Goal: Information Seeking & Learning: Learn about a topic

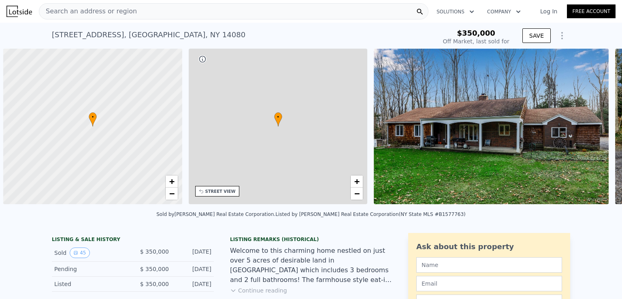
scroll to position [0, 3]
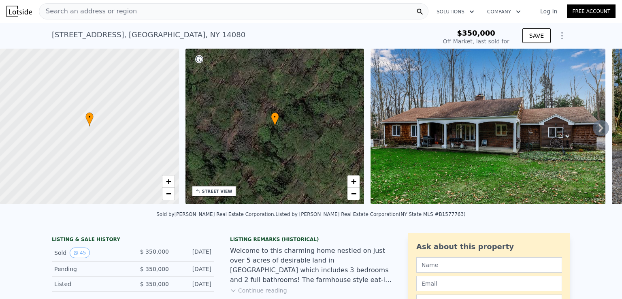
click at [595, 126] on icon at bounding box center [601, 128] width 16 height 16
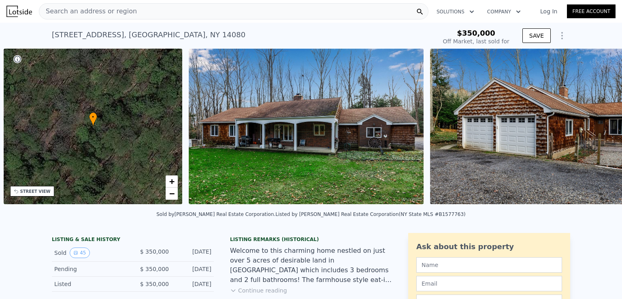
scroll to position [0, 188]
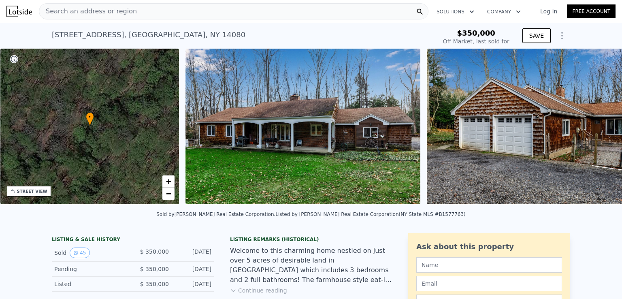
click at [595, 126] on div "• + − • + − STREET VIEW Loading... SATELLITE VIEW" at bounding box center [311, 128] width 622 height 158
click at [593, 129] on icon at bounding box center [601, 128] width 16 height 16
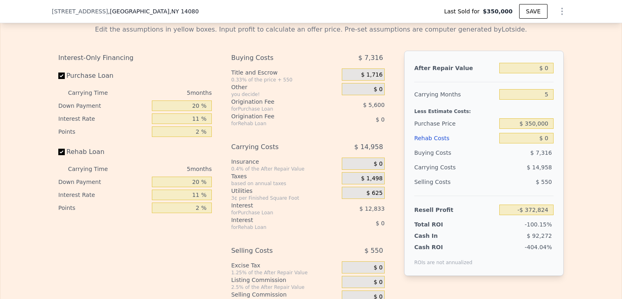
scroll to position [1334, 0]
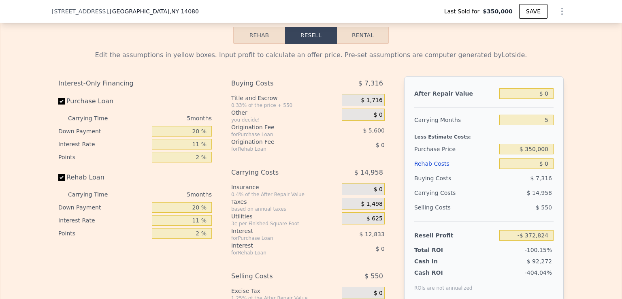
type input "$ 381,000"
type input "-$ 17,541"
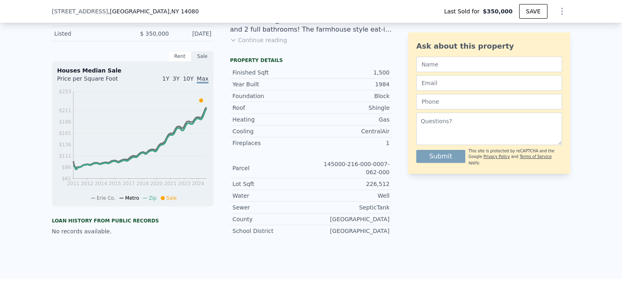
scroll to position [207, 0]
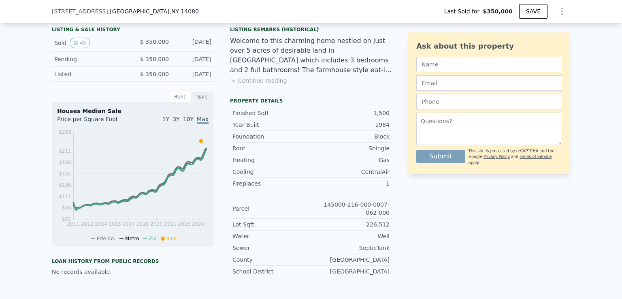
click at [268, 84] on button "Continue reading" at bounding box center [258, 81] width 57 height 8
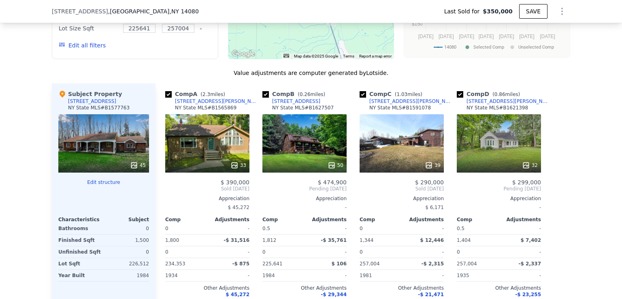
scroll to position [774, 0]
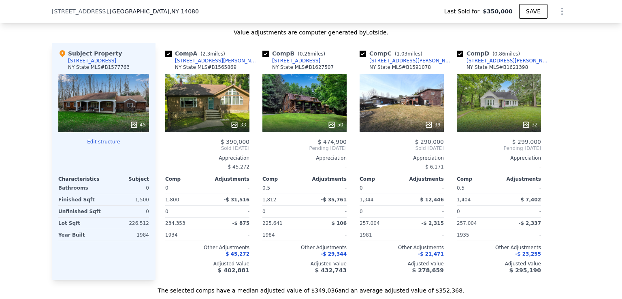
drag, startPoint x: 208, startPoint y: 104, endPoint x: 203, endPoint y: 90, distance: 15.1
click at [203, 90] on div "33" at bounding box center [207, 103] width 84 height 58
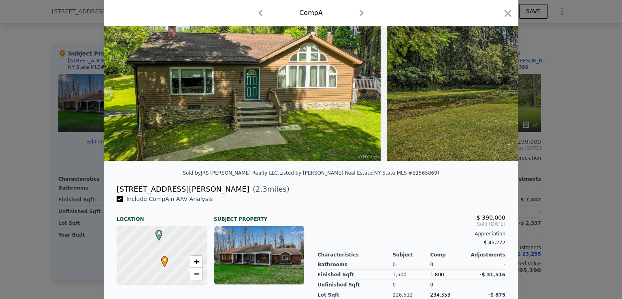
scroll to position [173, 0]
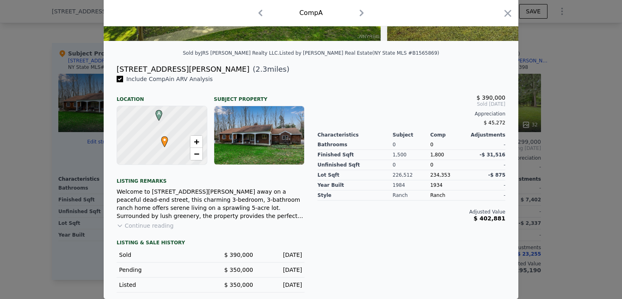
click at [155, 224] on button "Continue reading" at bounding box center [145, 226] width 57 height 8
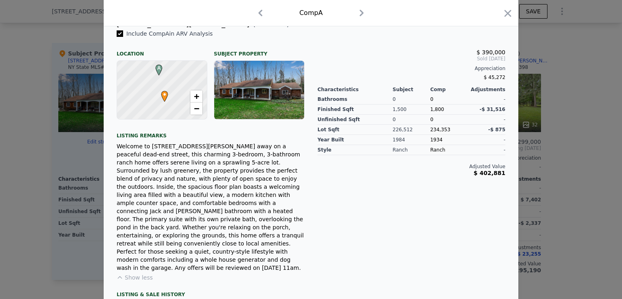
scroll to position [246, 0]
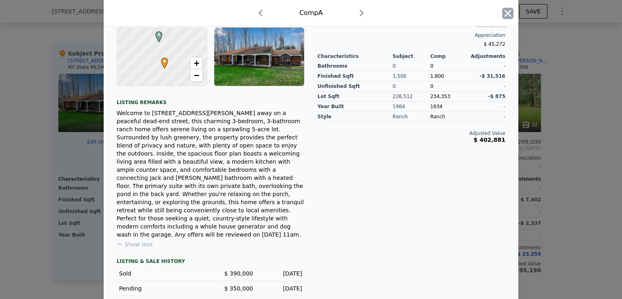
click at [510, 15] on icon "button" at bounding box center [507, 13] width 11 height 11
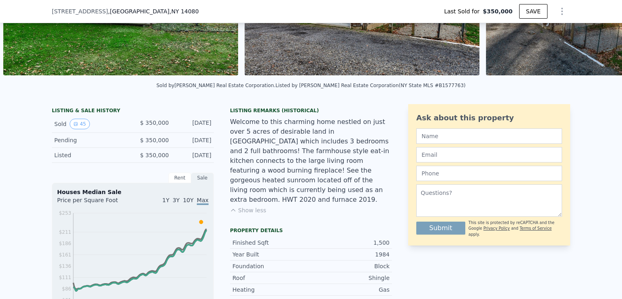
scroll to position [3, 0]
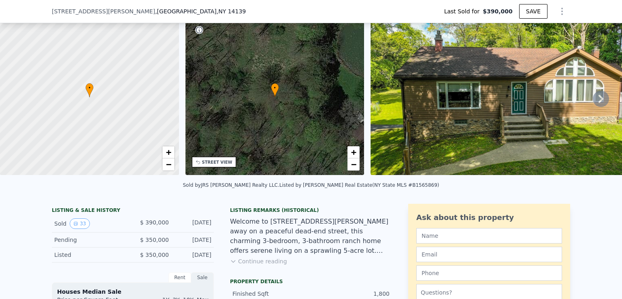
scroll to position [37, 0]
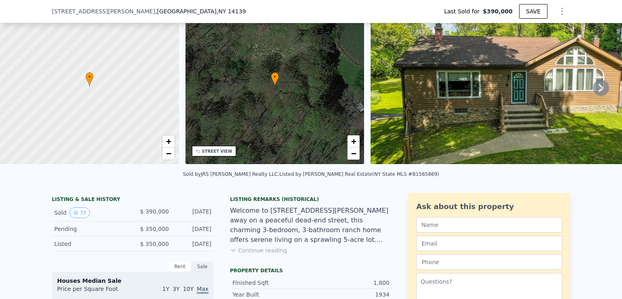
click at [596, 85] on icon at bounding box center [601, 88] width 16 height 16
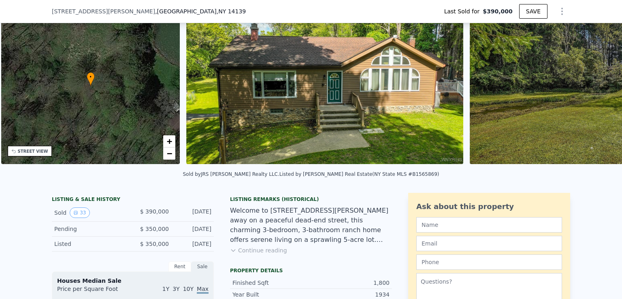
scroll to position [0, 188]
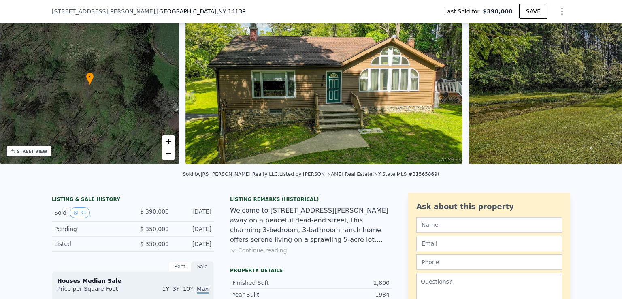
click at [596, 85] on img at bounding box center [607, 87] width 277 height 156
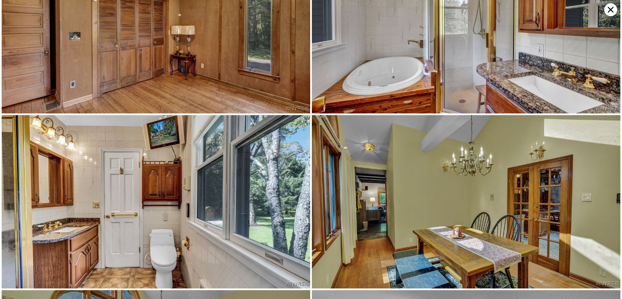
scroll to position [1560, 0]
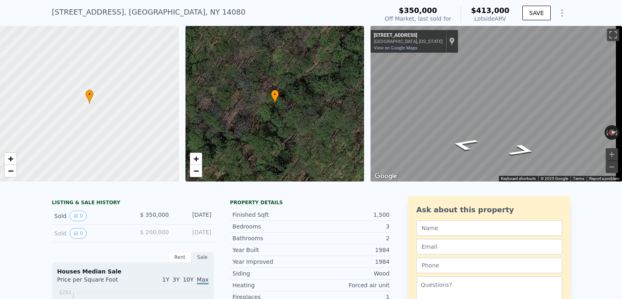
scroll to position [37, 0]
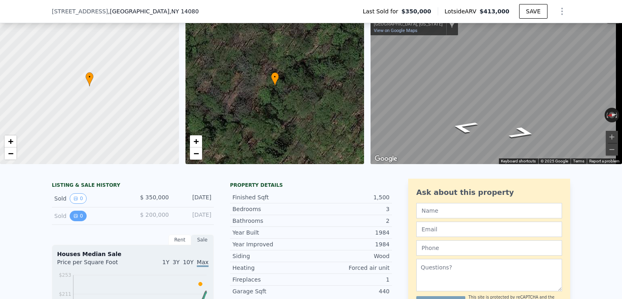
click at [74, 218] on icon "View historical data" at bounding box center [75, 215] width 3 height 3
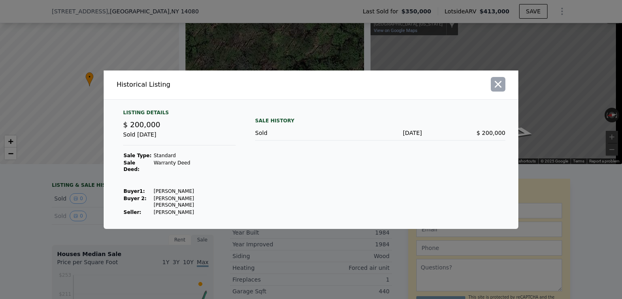
click at [500, 90] on icon "button" at bounding box center [498, 84] width 11 height 11
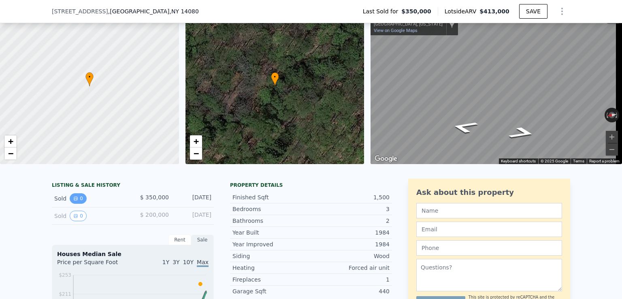
click at [79, 200] on button "0" at bounding box center [78, 198] width 17 height 11
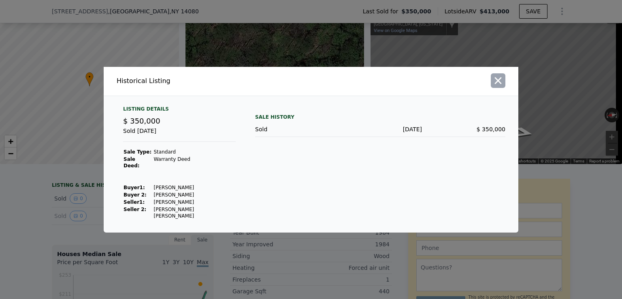
click at [492, 86] on button "button" at bounding box center [498, 80] width 15 height 15
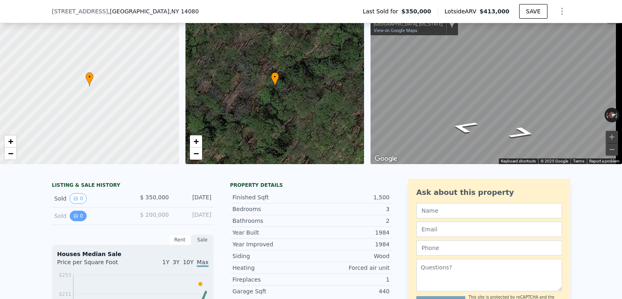
click at [73, 218] on icon "View historical data" at bounding box center [75, 216] width 5 height 5
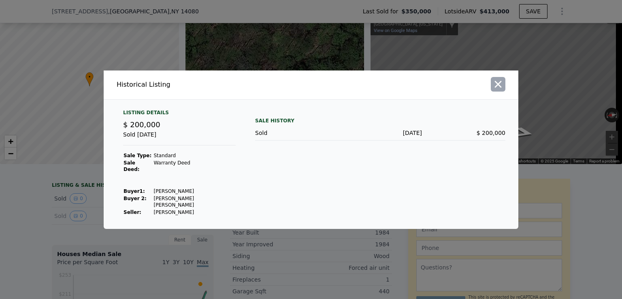
click at [504, 92] on button "button" at bounding box center [498, 84] width 15 height 15
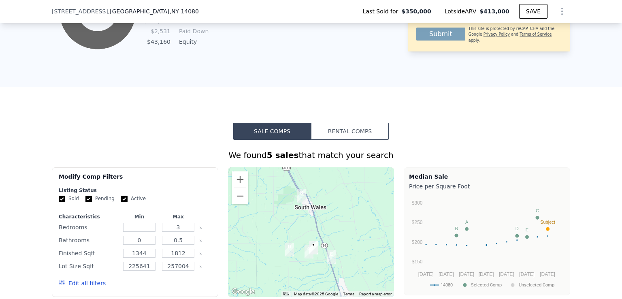
scroll to position [726, 0]
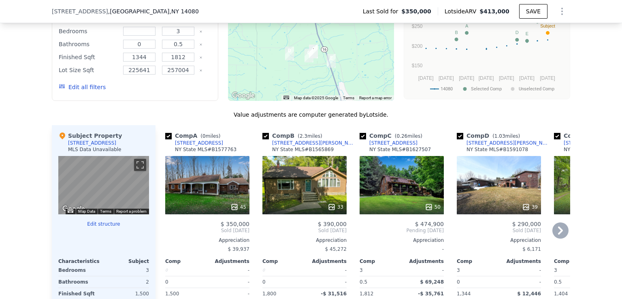
click at [185, 139] on div "Comp A ( 0 miles)" at bounding box center [194, 136] width 58 height 8
click at [170, 207] on div at bounding box center [207, 207] width 84 height 15
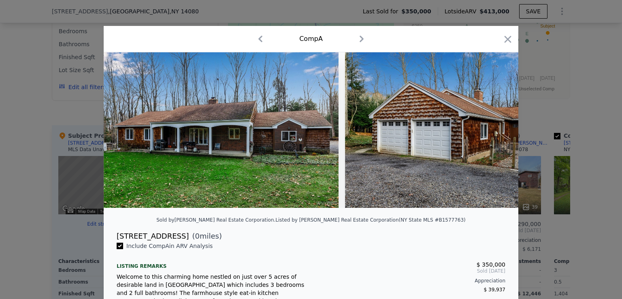
click at [506, 45] on div at bounding box center [507, 41] width 11 height 14
click at [502, 39] on icon "button" at bounding box center [507, 39] width 11 height 11
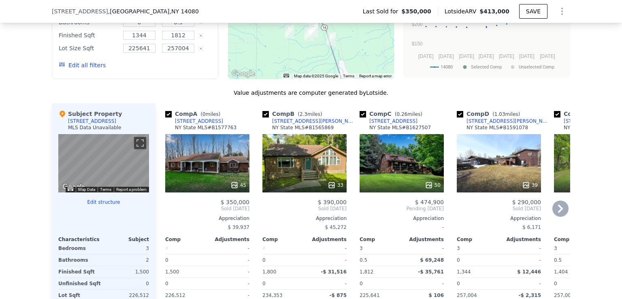
scroll to position [767, 0]
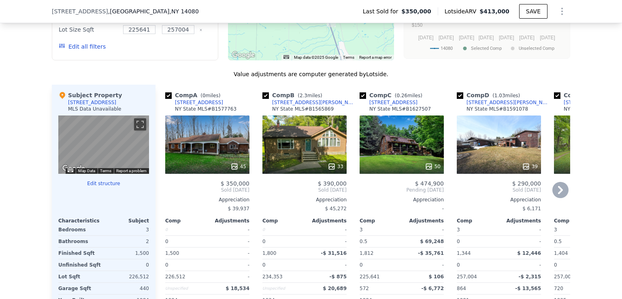
drag, startPoint x: 199, startPoint y: 117, endPoint x: 187, endPoint y: 152, distance: 37.7
drag, startPoint x: 187, startPoint y: 152, endPoint x: 209, endPoint y: 192, distance: 45.2
click at [209, 192] on div "$ 350,000 Sold Jan 2025 Appreciation $ 39,937 Comp Adjustments 0 - 0 - 1,500 - …" at bounding box center [207, 259] width 84 height 158
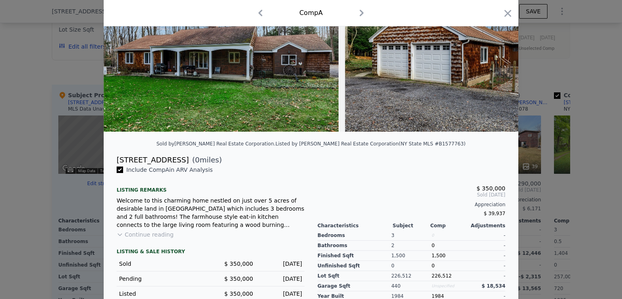
scroll to position [81, 0]
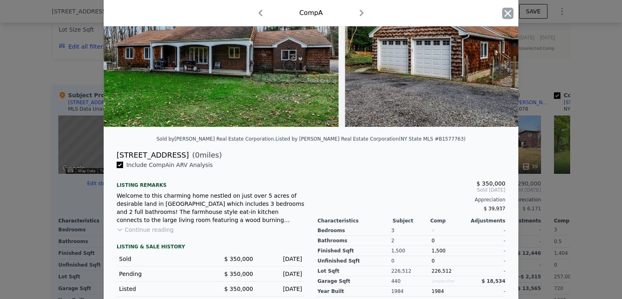
click at [506, 12] on icon "button" at bounding box center [508, 13] width 7 height 7
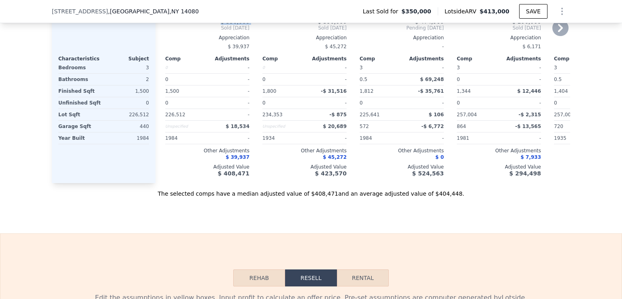
scroll to position [969, 0]
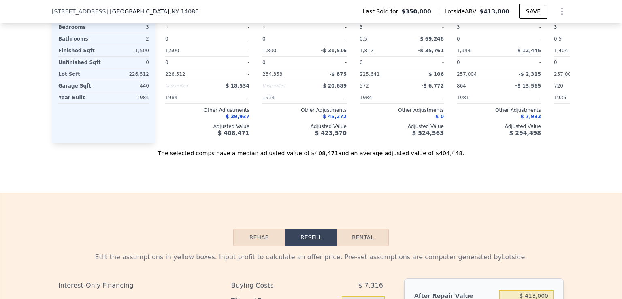
drag, startPoint x: 230, startPoint y: 115, endPoint x: 212, endPoint y: 120, distance: 18.7
click at [212, 120] on div "$ 39,937" at bounding box center [207, 116] width 84 height 6
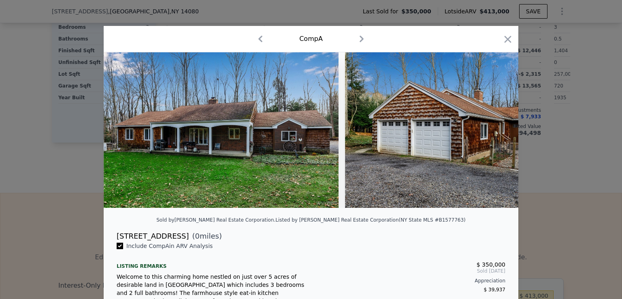
drag, startPoint x: 504, startPoint y: 38, endPoint x: 478, endPoint y: 52, distance: 29.9
click at [505, 38] on icon "button" at bounding box center [508, 39] width 7 height 7
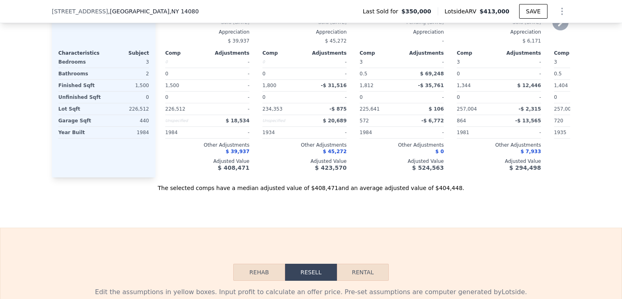
scroll to position [848, 0]
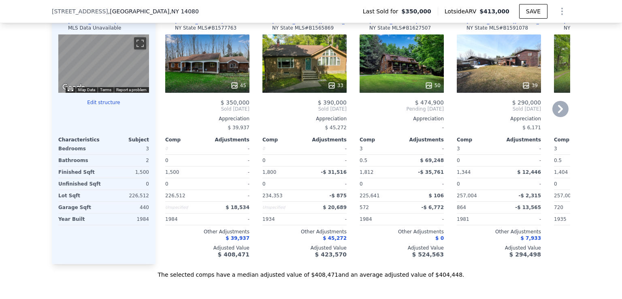
drag, startPoint x: 233, startPoint y: 213, endPoint x: 207, endPoint y: 210, distance: 26.0
click at [209, 210] on div "$ 18,534" at bounding box center [229, 207] width 41 height 11
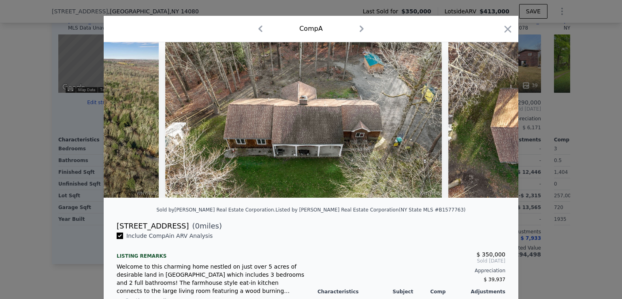
scroll to position [0, 9008]
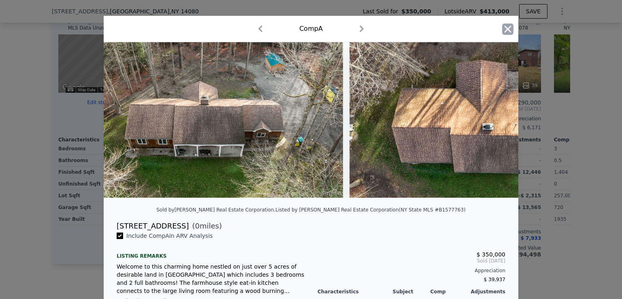
click at [507, 31] on icon "button" at bounding box center [508, 29] width 7 height 7
